Goal: Task Accomplishment & Management: Complete application form

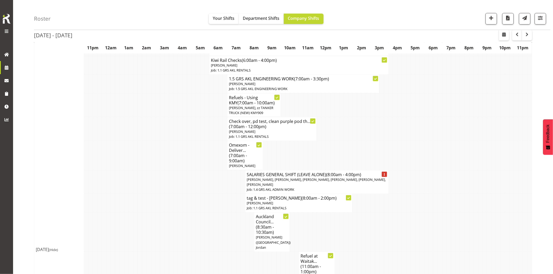
scroll to position [29, 0]
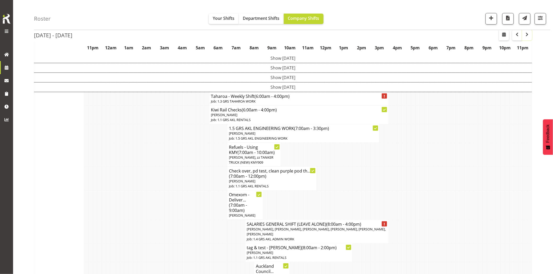
click at [530, 35] on button "button" at bounding box center [527, 35] width 10 height 10
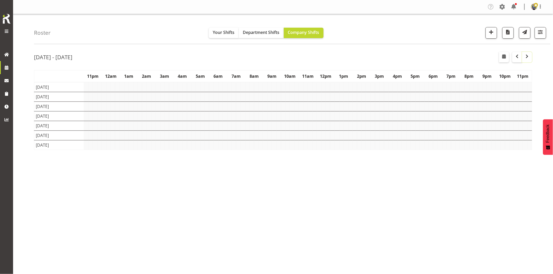
scroll to position [0, 0]
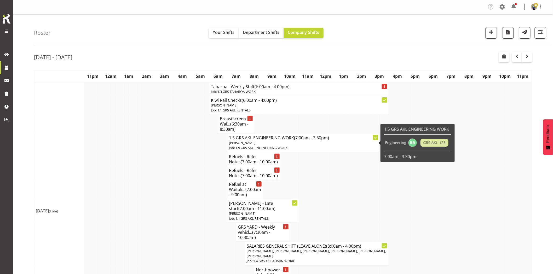
click at [191, 163] on td at bounding box center [193, 159] width 4 height 14
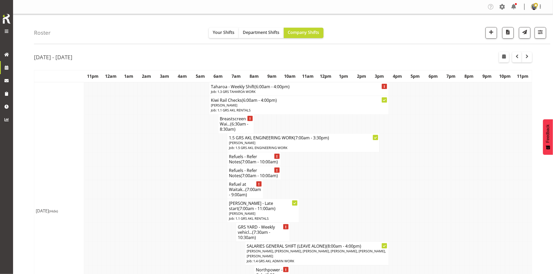
click at [185, 189] on td at bounding box center [184, 189] width 4 height 19
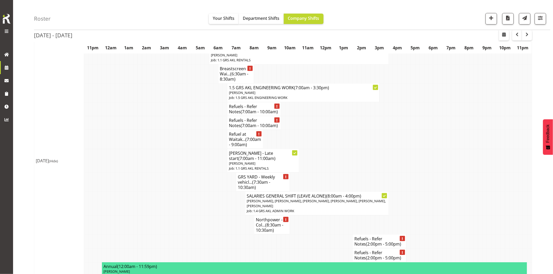
scroll to position [58, 0]
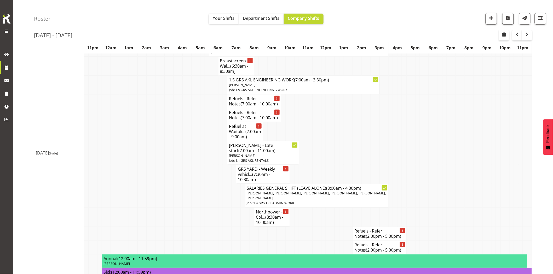
click at [169, 200] on td at bounding box center [171, 196] width 4 height 24
click at [493, 19] on span "button" at bounding box center [491, 18] width 7 height 7
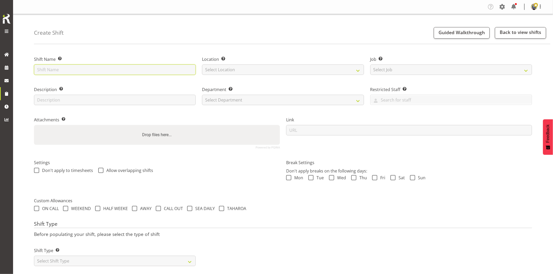
click at [135, 68] on input "text" at bounding box center [115, 70] width 162 height 10
type input "L"
type input "U"
type input "LDD unavailable (getting new windscreen)"
click at [229, 69] on select "Select Location GRS Auckland GRS Hastings GRS Tauranga" at bounding box center [283, 70] width 162 height 10
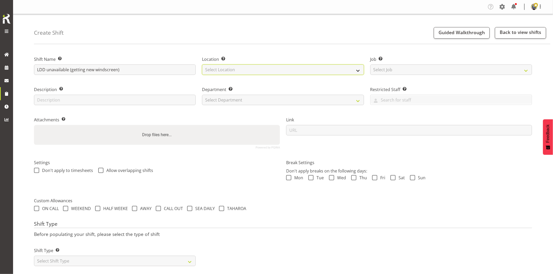
select select "28"
click at [202, 65] on select "Select Location GRS Auckland GRS Hastings GRS Tauranga" at bounding box center [283, 70] width 162 height 10
click at [373, 68] on select "Select Job Create new job 1.1 GRS AKL RENTALS 1.1 GRS AKL RENTALS AC 1.1 GRS AK…" at bounding box center [451, 70] width 162 height 10
select select "7504"
click at [370, 65] on select "Select Job Create new job 1.1 GRS AKL RENTALS 1.1 GRS AKL RENTALS AC 1.1 GRS AK…" at bounding box center [451, 70] width 162 height 10
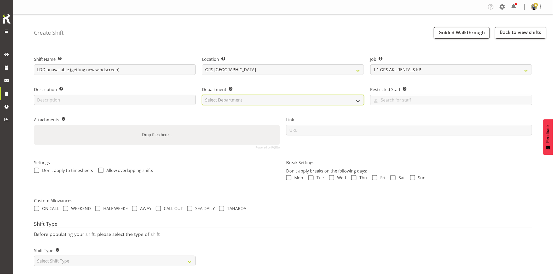
click at [225, 102] on select "Select Department GRS HIRE AKL GRS HIRE AKL GRS HIRE TGA GRS HIRE HST GRS SALES…" at bounding box center [283, 100] width 162 height 10
click at [202, 95] on select "Select Department GRS HIRE AKL GRS HIRE AKL GRS HIRE TGA GRS HIRE HST GRS SALES…" at bounding box center [283, 100] width 162 height 10
select select "20"
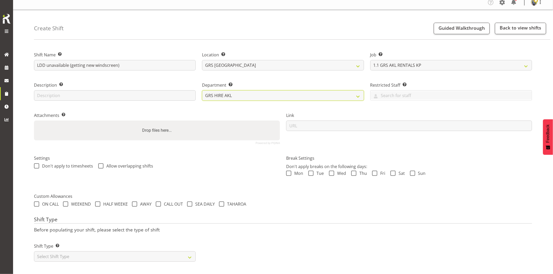
scroll to position [9, 0]
drag, startPoint x: 119, startPoint y: 250, endPoint x: 104, endPoint y: 248, distance: 15.0
click at [119, 252] on select "Select Shift Type One Off Shift Recurring Shift Rotating Shift" at bounding box center [115, 257] width 162 height 10
select select "one_off"
click at [34, 252] on select "Select Shift Type One Off Shift Recurring Shift Rotating Shift" at bounding box center [115, 257] width 162 height 10
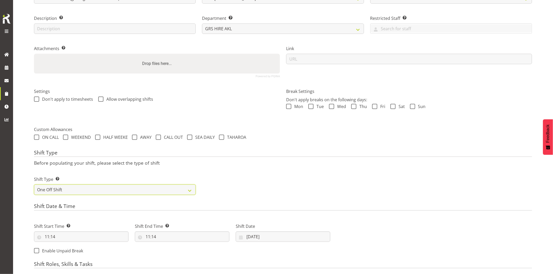
scroll to position [96, 0]
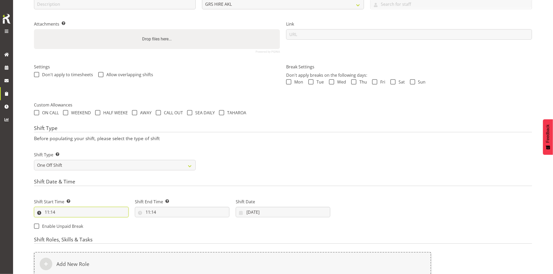
click at [71, 213] on input "11:14" at bounding box center [81, 212] width 95 height 10
click at [68, 226] on select "00 01 02 03 04 05 06 07 08 09 10 11 12 13 14 15 16 17 18 19 20 21 22 23" at bounding box center [70, 226] width 12 height 10
select select "7"
click at [64, 221] on select "00 01 02 03 04 05 06 07 08 09 10 11 12 13 14 15 16 17 18 19 20 21 22 23" at bounding box center [70, 226] width 12 height 10
type input "07:14"
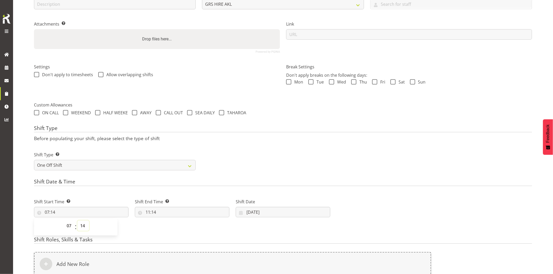
click at [81, 223] on select "00 01 02 03 04 05 06 07 08 09 10 11 12 13 14 15 16 17 18 19 20 21 22 23 24 25 2…" at bounding box center [83, 226] width 12 height 10
select select "0"
click at [77, 221] on select "00 01 02 03 04 05 06 07 08 09 10 11 12 13 14 15 16 17 18 19 20 21 22 23 24 25 2…" at bounding box center [83, 226] width 12 height 10
type input "07:00"
click at [167, 213] on input "11:14" at bounding box center [182, 212] width 95 height 10
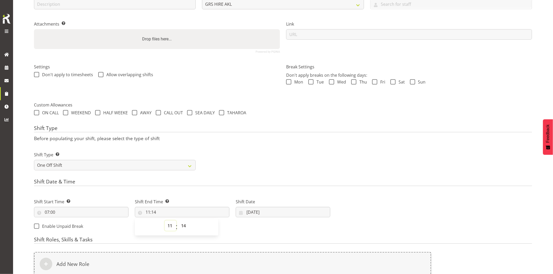
drag, startPoint x: 168, startPoint y: 226, endPoint x: 171, endPoint y: 222, distance: 4.8
click at [168, 226] on select "00 01 02 03 04 05 06 07 08 09 10 11 12 13 14 15 16 17 18 19 20 21 22 23" at bounding box center [171, 226] width 12 height 10
select select "12"
click at [165, 221] on select "00 01 02 03 04 05 06 07 08 09 10 11 12 13 14 15 16 17 18 19 20 21 22 23" at bounding box center [171, 226] width 12 height 10
type input "12:14"
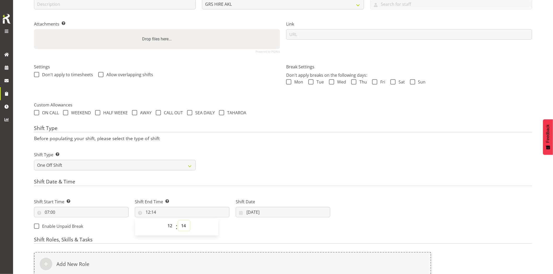
drag, startPoint x: 183, startPoint y: 229, endPoint x: 186, endPoint y: 221, distance: 8.2
click at [183, 229] on select "00 01 02 03 04 05 06 07 08 09 10 11 12 13 14 15 16 17 18 19 20 21 22 23 24 25 2…" at bounding box center [184, 226] width 12 height 10
select select "0"
click at [178, 221] on select "00 01 02 03 04 05 06 07 08 09 10 11 12 13 14 15 16 17 18 19 20 21 22 23 24 25 2…" at bounding box center [184, 226] width 12 height 10
type input "12:00"
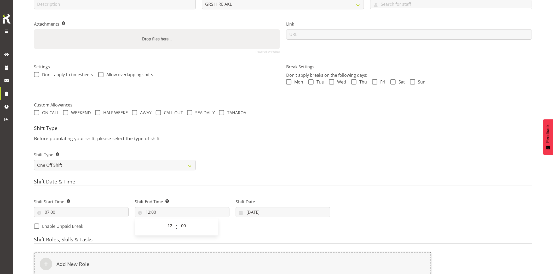
drag, startPoint x: 288, startPoint y: 142, endPoint x: 294, endPoint y: 229, distance: 87.2
click at [292, 149] on div "Shift Type Before populating your shift, please select the type of shift Shift …" at bounding box center [283, 149] width 498 height 49
drag, startPoint x: 275, startPoint y: 212, endPoint x: 290, endPoint y: 214, distance: 15.9
click at [275, 212] on input "22/08/2025" at bounding box center [283, 212] width 95 height 10
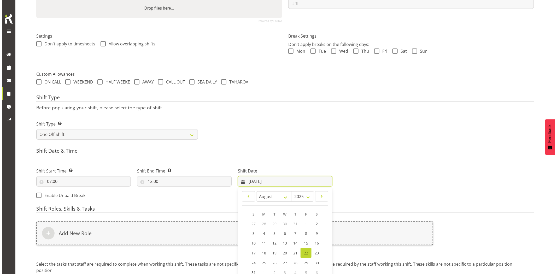
scroll to position [154, 0]
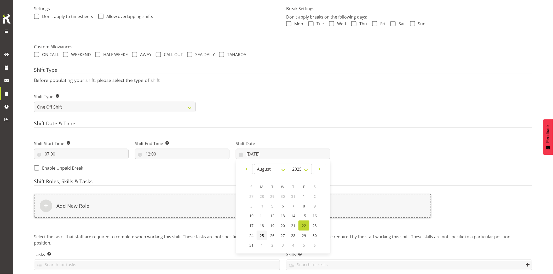
click at [263, 234] on span "25" at bounding box center [262, 235] width 4 height 5
type input "25/08/2025"
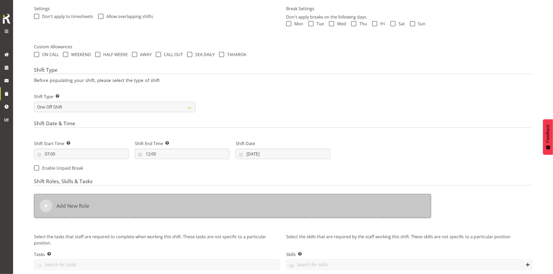
click at [248, 208] on div "Add New Role" at bounding box center [232, 206] width 397 height 24
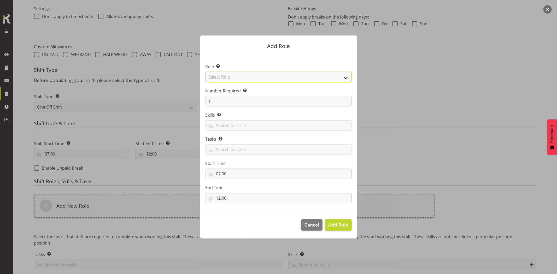
drag, startPoint x: 218, startPoint y: 76, endPoint x: 222, endPoint y: 81, distance: 6.7
click at [218, 76] on select "Select Role Account Manager Electrician Engineering GM HSEQ manager MECH Mechan…" at bounding box center [279, 77] width 146 height 10
select select "20"
click at [206, 72] on select "Select Role Account Manager Electrician Engineering GM HSEQ manager MECH Mechan…" at bounding box center [279, 77] width 146 height 10
click at [348, 224] on span "Add Role" at bounding box center [338, 225] width 20 height 6
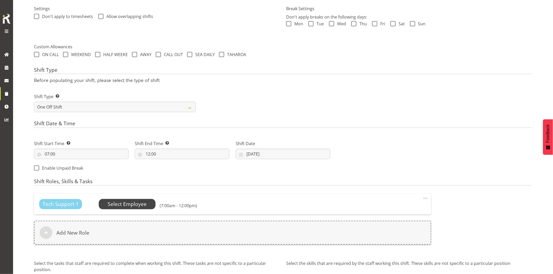
click at [118, 206] on span "Select Employee" at bounding box center [127, 205] width 39 height 8
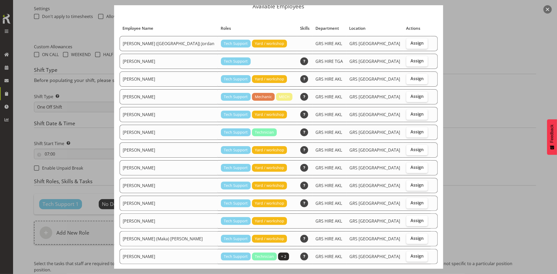
scroll to position [51, 0]
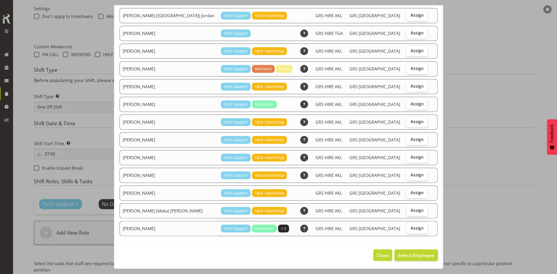
click at [378, 256] on span "Close" at bounding box center [383, 255] width 12 height 7
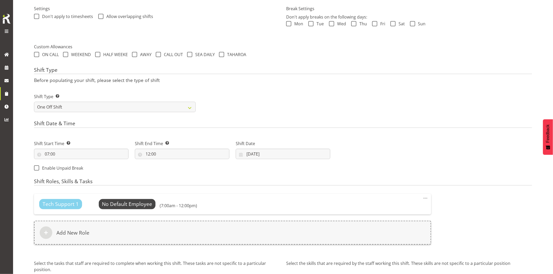
click at [421, 199] on div "Tech Support 1 No Default Employee Select Employee (7:00am - 12:00pm) Edit Dele…" at bounding box center [232, 204] width 397 height 20
click at [425, 199] on span at bounding box center [425, 198] width 6 height 6
click at [396, 219] on link "Delete" at bounding box center [403, 219] width 50 height 9
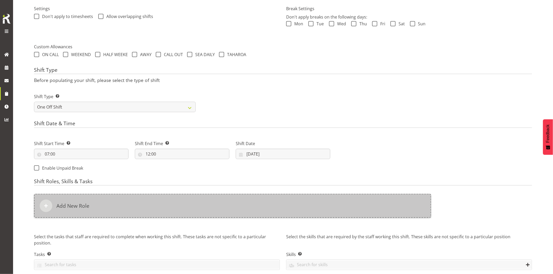
click at [207, 211] on div "Add New Role" at bounding box center [232, 206] width 397 height 24
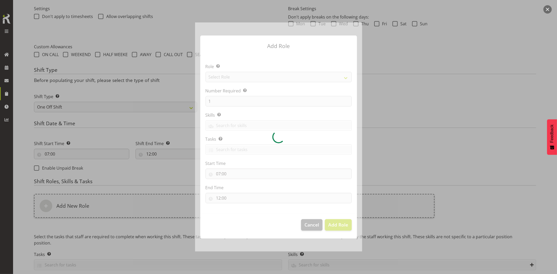
click at [228, 78] on div at bounding box center [278, 136] width 167 height 229
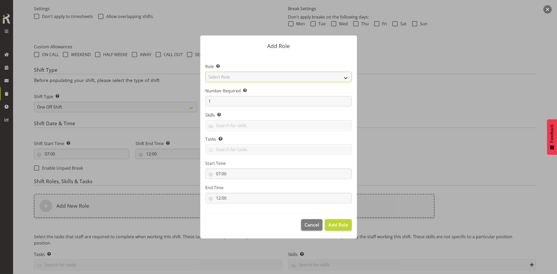
click at [230, 77] on select "Select Role Account Manager Electrician Engineering GM HSEQ manager MECH Mechan…" at bounding box center [279, 77] width 146 height 10
select select "27"
click at [206, 72] on select "Select Role Account Manager Electrician Engineering GM HSEQ manager MECH Mechan…" at bounding box center [279, 77] width 146 height 10
click at [349, 228] on button "Add Role" at bounding box center [338, 224] width 27 height 11
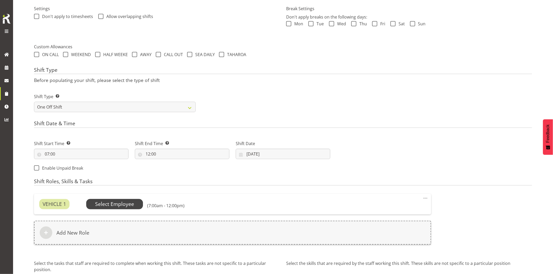
click at [106, 204] on span "Select Employee" at bounding box center [114, 205] width 39 height 8
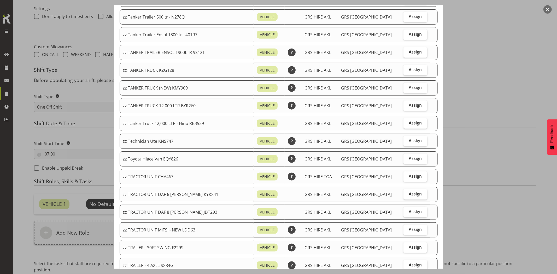
scroll to position [522, 0]
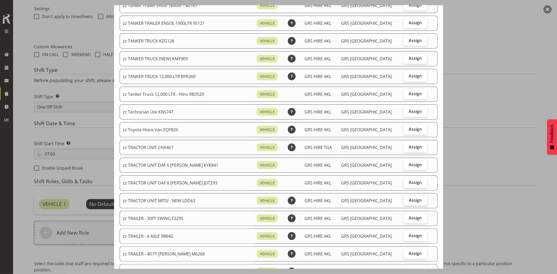
click at [409, 200] on span "Assign" at bounding box center [415, 200] width 13 height 5
click at [407, 200] on input "Assign" at bounding box center [405, 200] width 3 height 3
checkbox input "true"
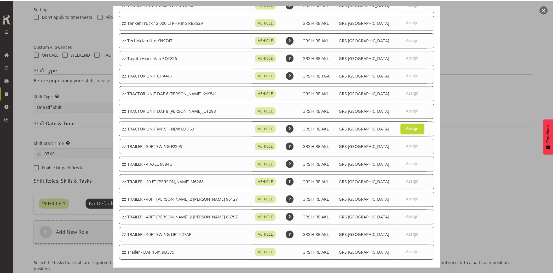
scroll to position [621, 0]
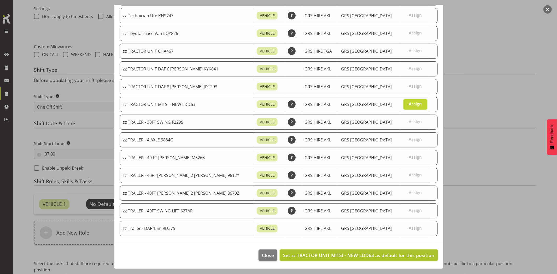
click at [407, 256] on span "Set zz TRACTOR UNIT MITSI - NEW LDD63 as default for this position" at bounding box center [358, 255] width 151 height 6
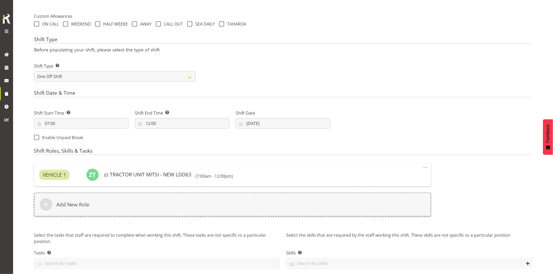
scroll to position [206, 0]
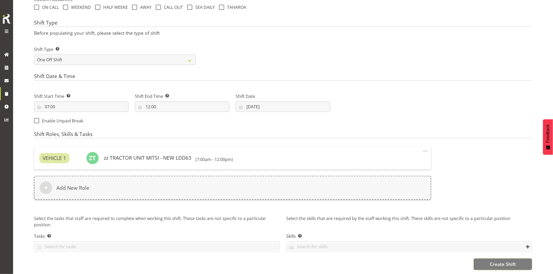
click at [507, 261] on span "Create Shift" at bounding box center [503, 264] width 26 height 7
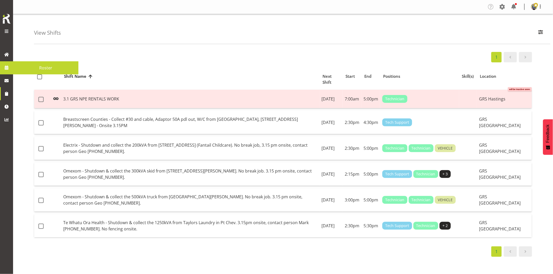
click at [8, 68] on span at bounding box center [7, 68] width 8 height 8
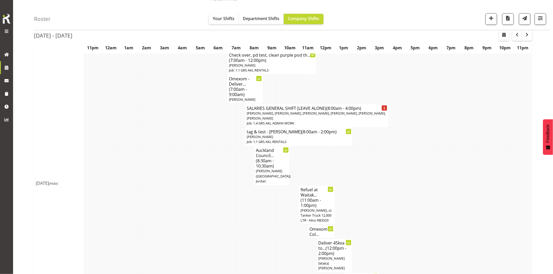
click at [183, 134] on td at bounding box center [184, 137] width 4 height 19
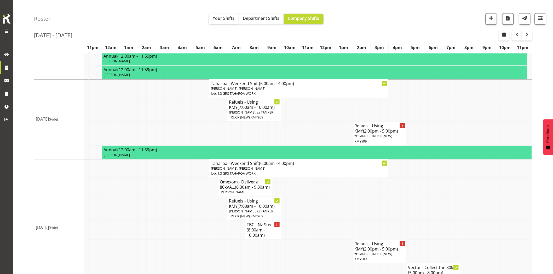
scroll to position [478, 0]
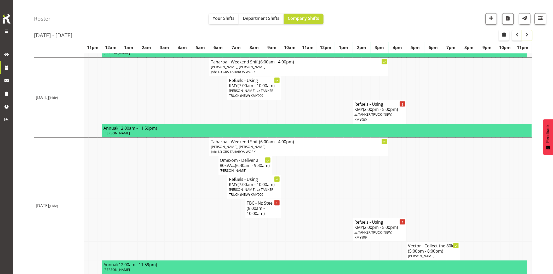
click at [529, 36] on span "button" at bounding box center [527, 34] width 6 height 6
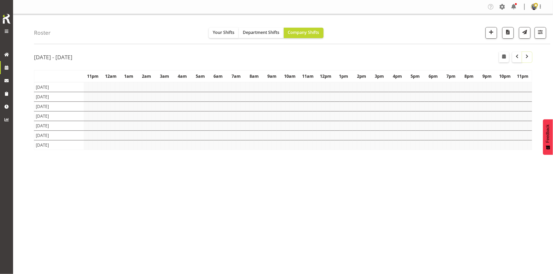
scroll to position [0, 0]
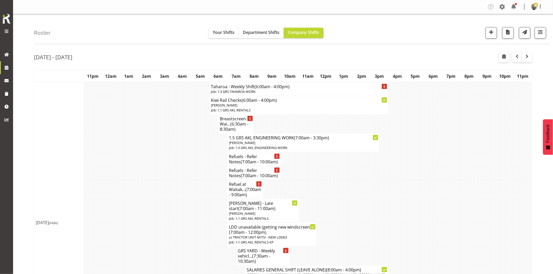
click at [178, 187] on td at bounding box center [180, 189] width 4 height 19
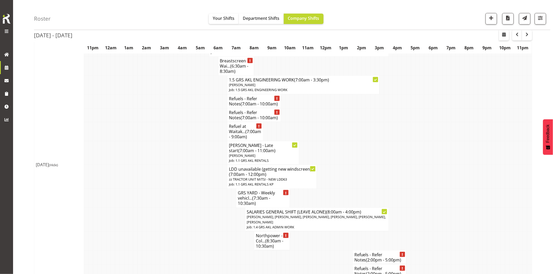
click at [179, 189] on td at bounding box center [180, 177] width 4 height 24
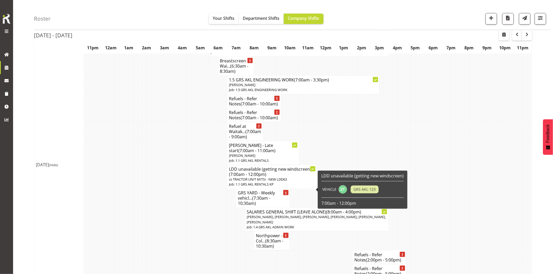
click at [180, 198] on td at bounding box center [180, 198] width 4 height 19
